Goal: Task Accomplishment & Management: Use online tool/utility

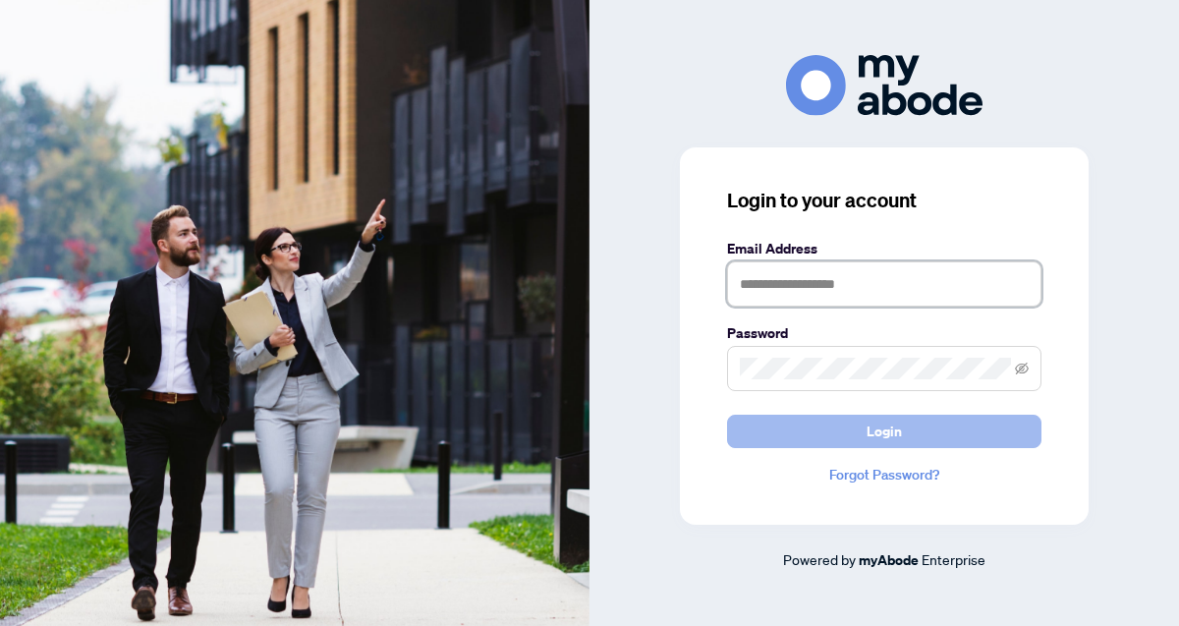
type input "**********"
click at [859, 429] on button "Login" at bounding box center [884, 430] width 314 height 33
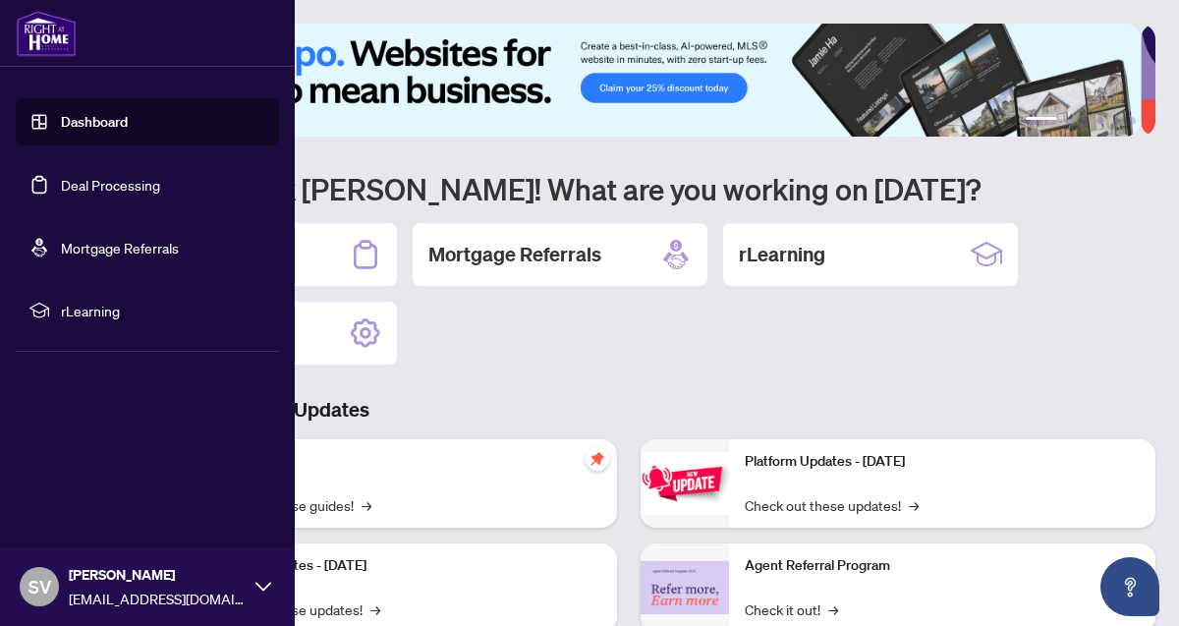
click at [76, 191] on link "Deal Processing" at bounding box center [110, 185] width 99 height 18
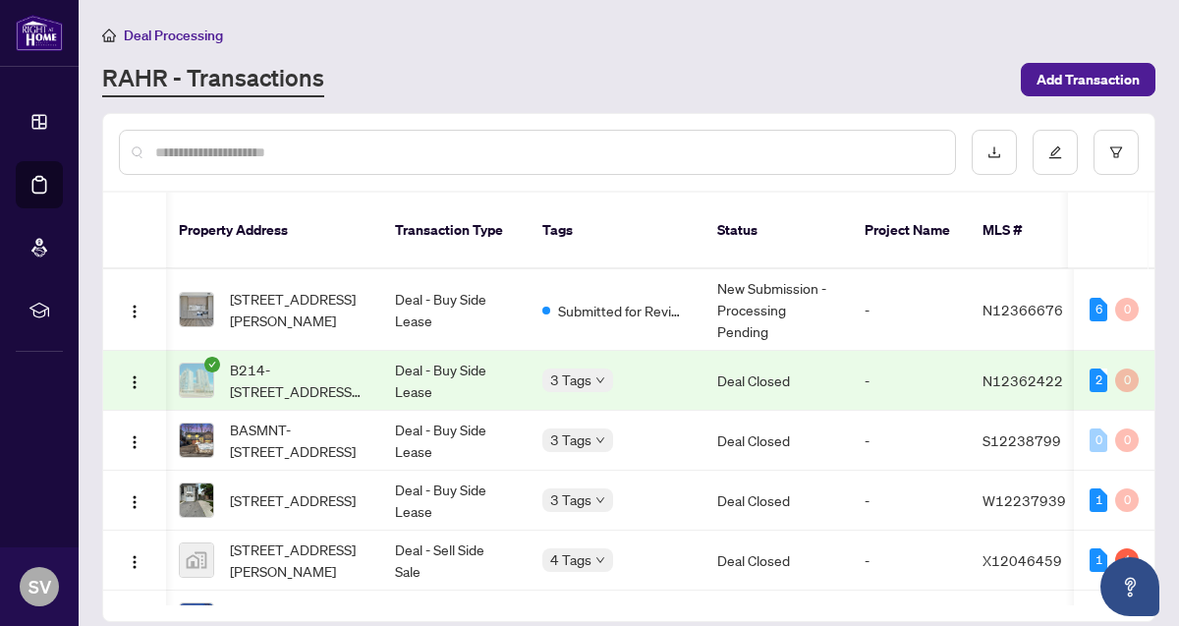
scroll to position [0, 168]
